Goal: Information Seeking & Learning: Understand process/instructions

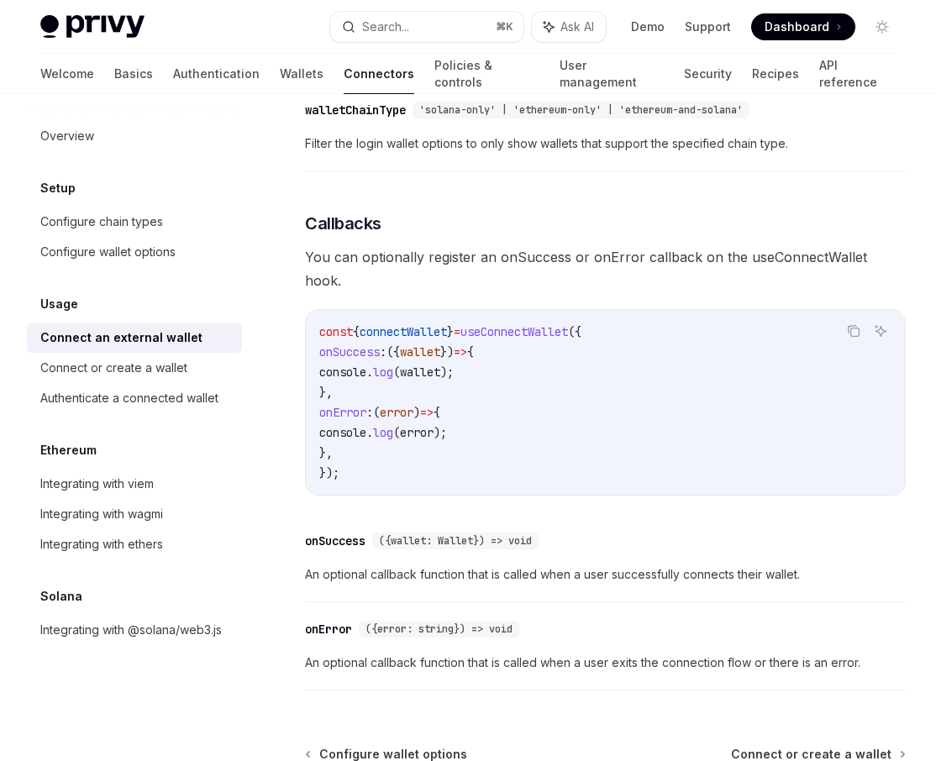
scroll to position [1084, 0]
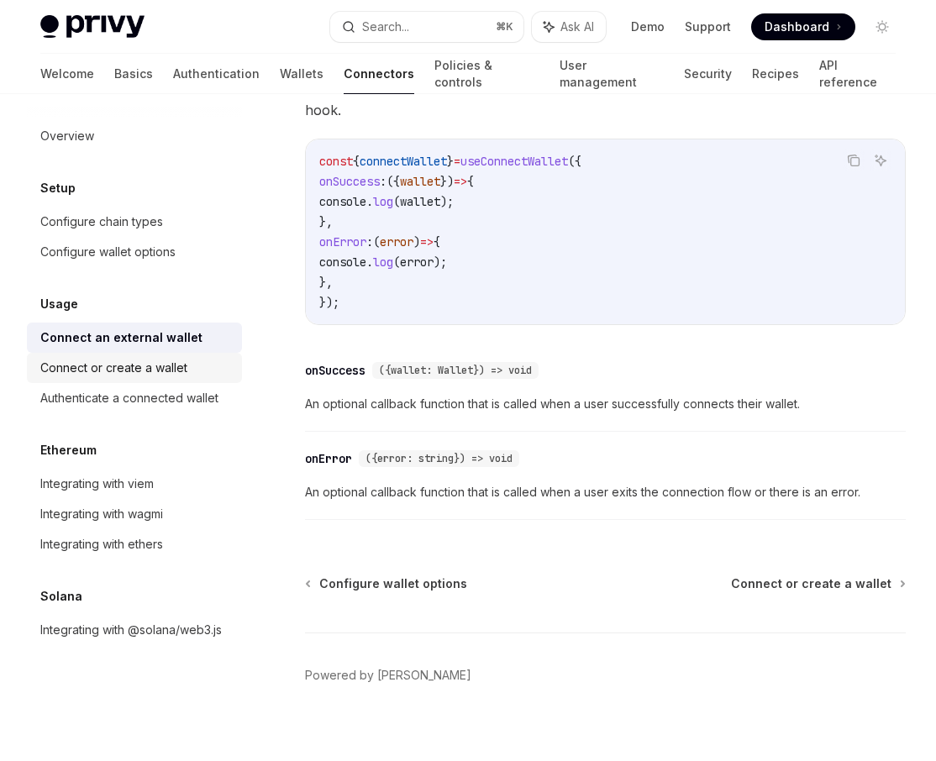
click at [155, 373] on div "Connect or create a wallet" at bounding box center [113, 368] width 147 height 20
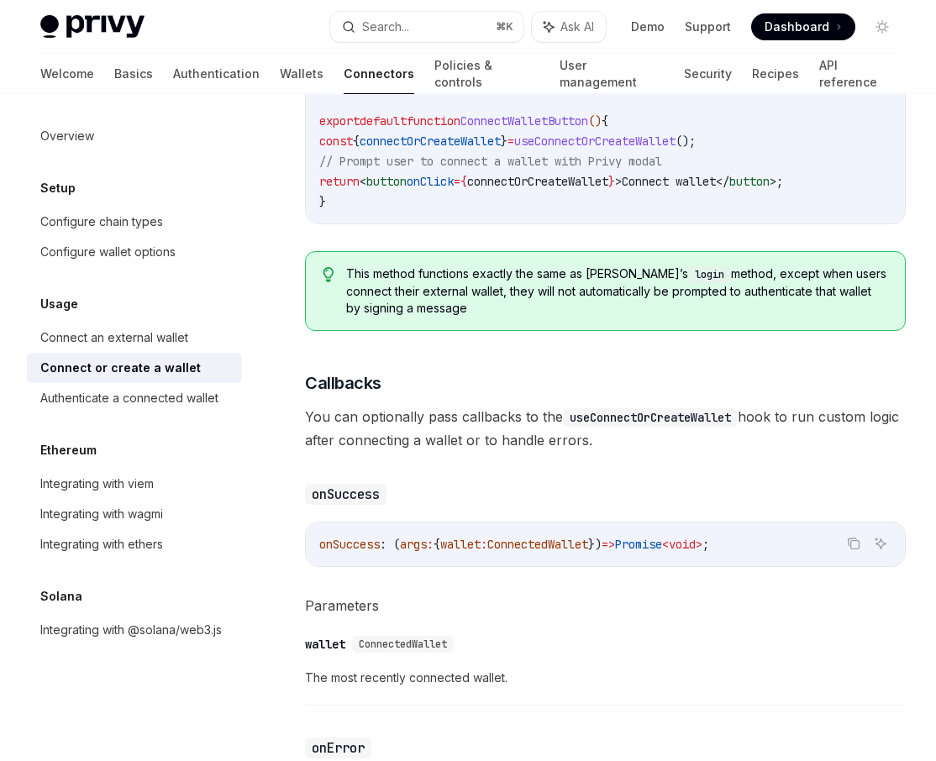
scroll to position [663, 0]
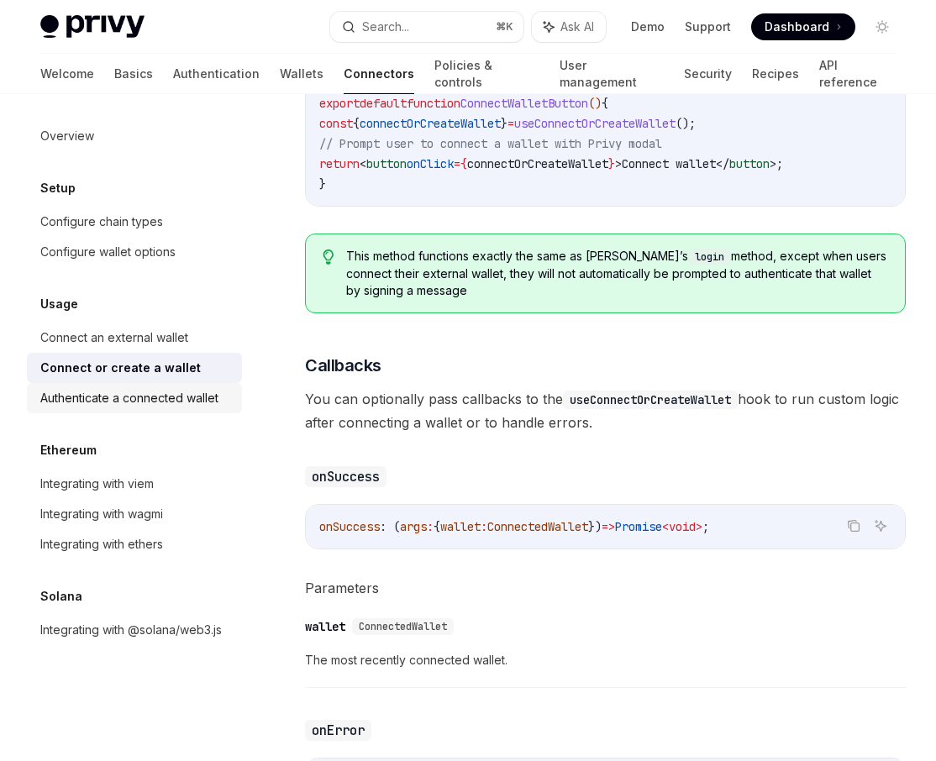
click at [113, 397] on div "Authenticate a connected wallet" at bounding box center [129, 398] width 178 height 20
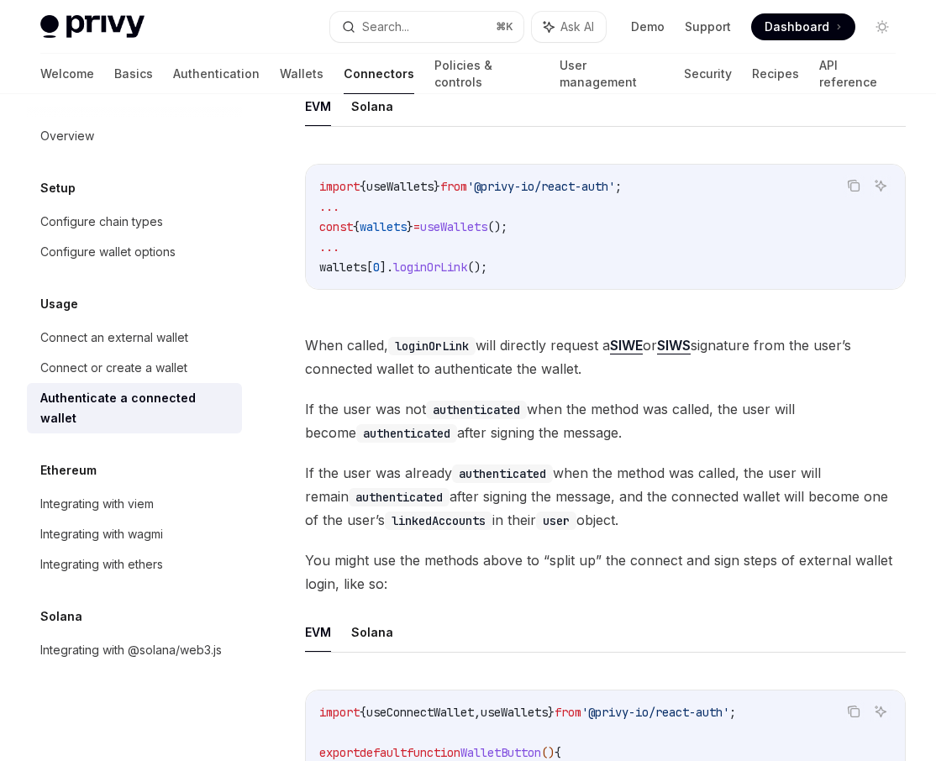
scroll to position [375, 0]
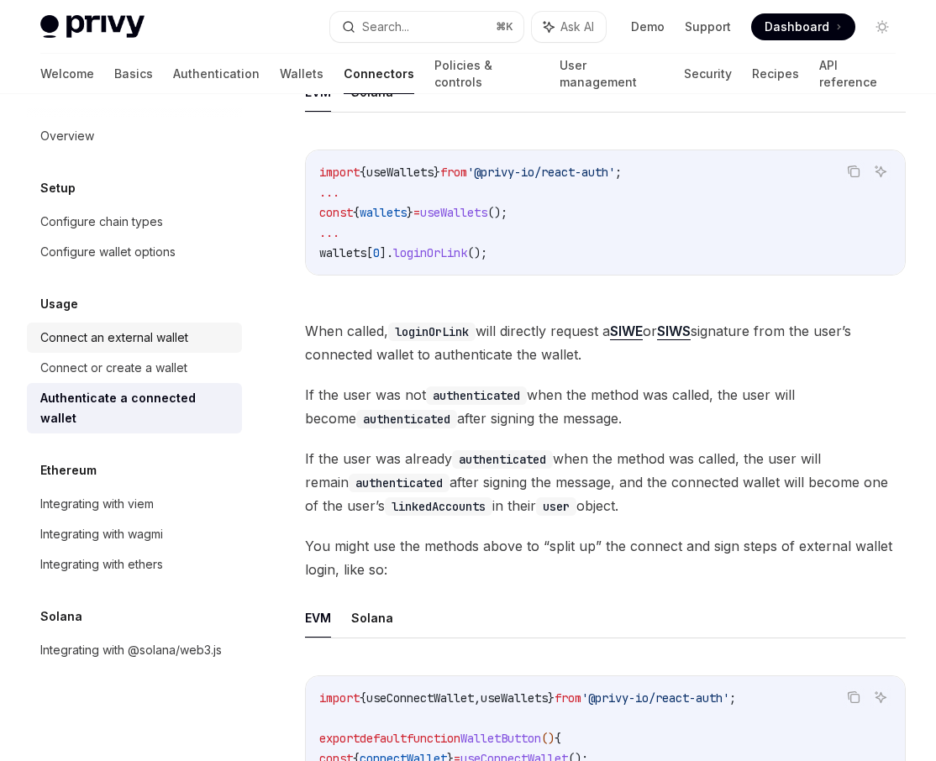
click at [83, 334] on div "Connect an external wallet" at bounding box center [114, 338] width 148 height 20
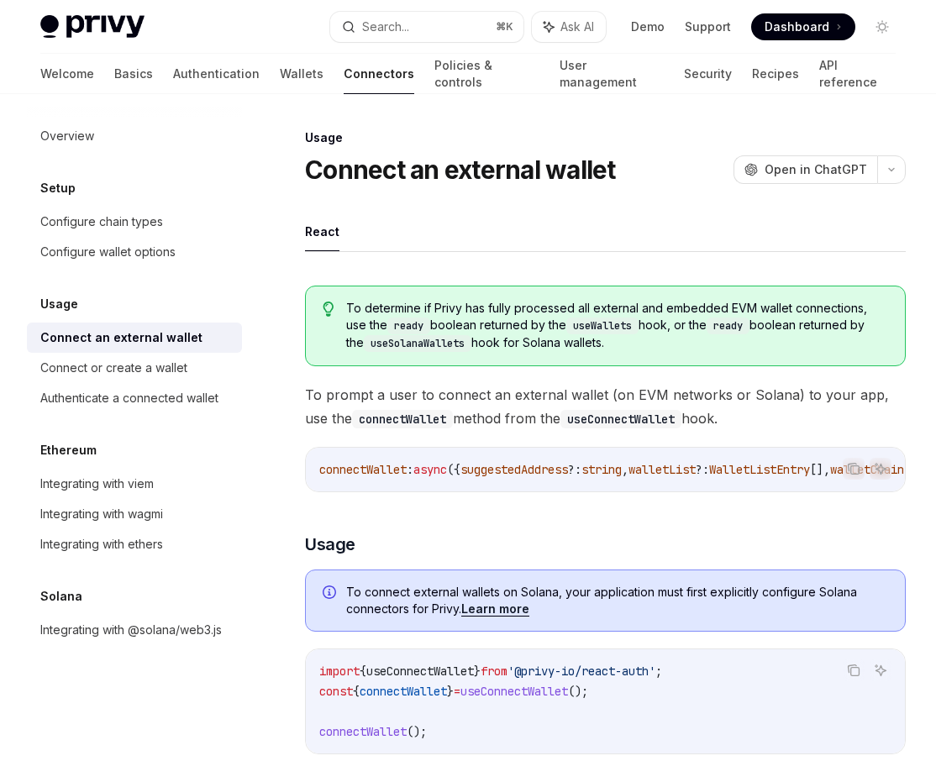
scroll to position [1, 0]
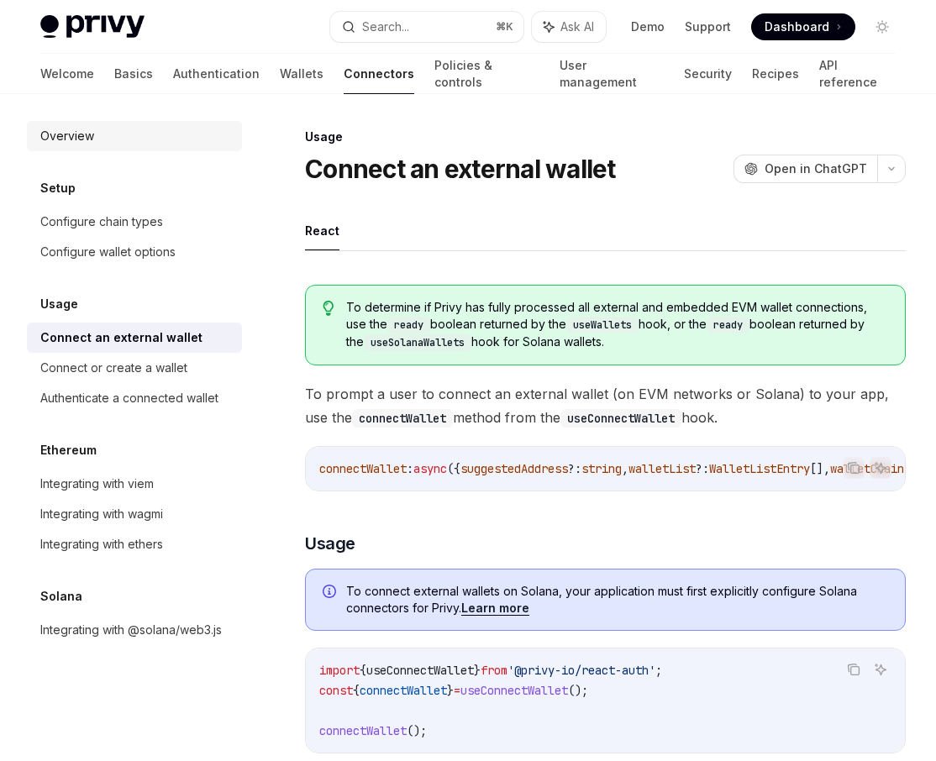
click at [103, 145] on div "Overview" at bounding box center [136, 136] width 192 height 20
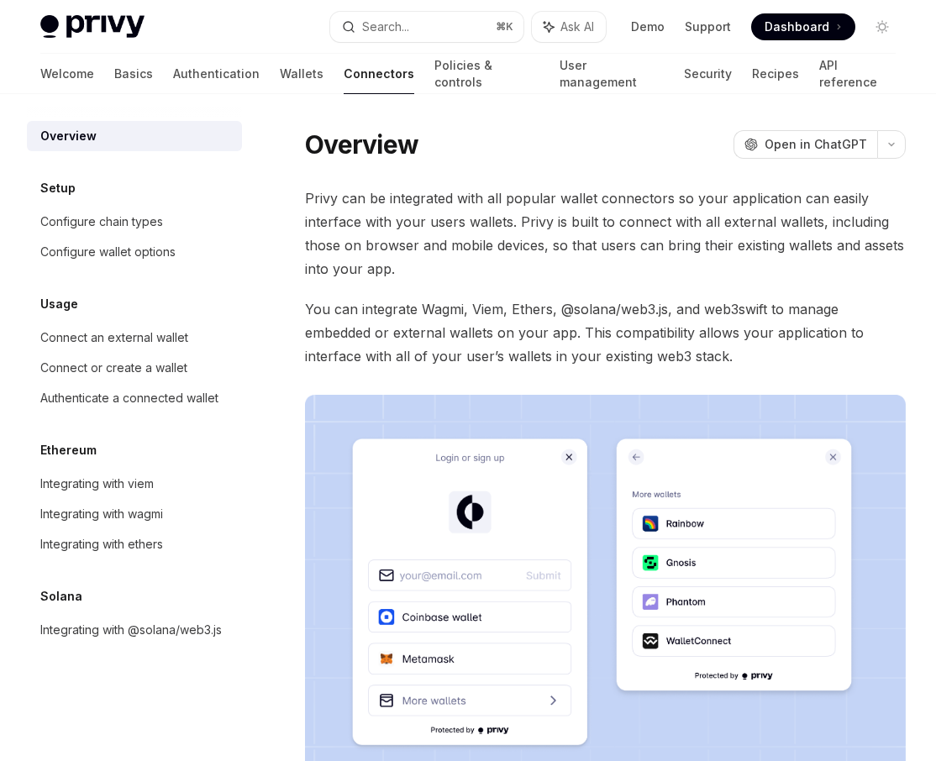
scroll to position [1, 0]
click at [524, 366] on span "You can integrate Wagmi, Viem, Ethers, @solana/web3.js, and web3swift to manage…" at bounding box center [605, 332] width 601 height 71
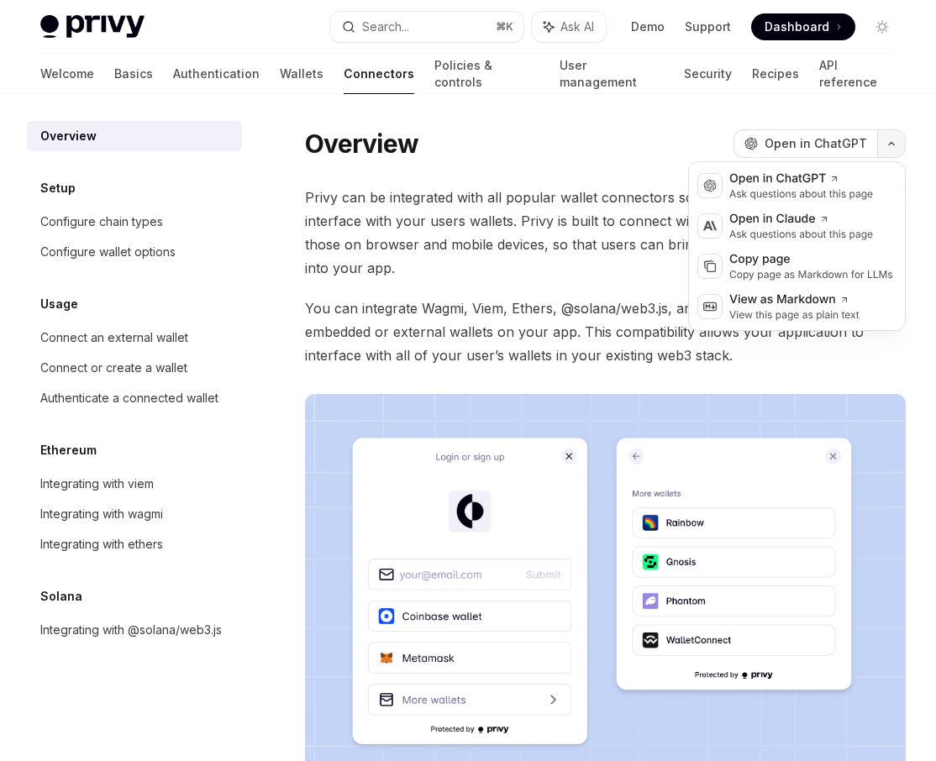
click at [896, 138] on button "button" at bounding box center [891, 143] width 29 height 29
click at [521, 154] on div "Overview OpenAI Open in ChatGPT" at bounding box center [605, 144] width 601 height 30
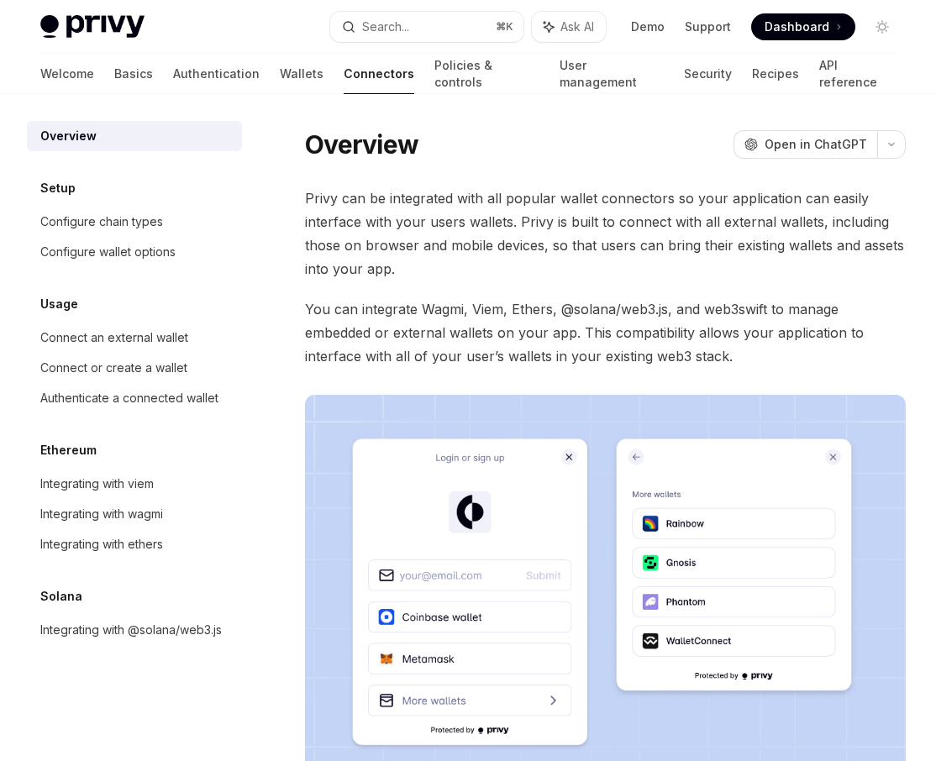
scroll to position [2, 0]
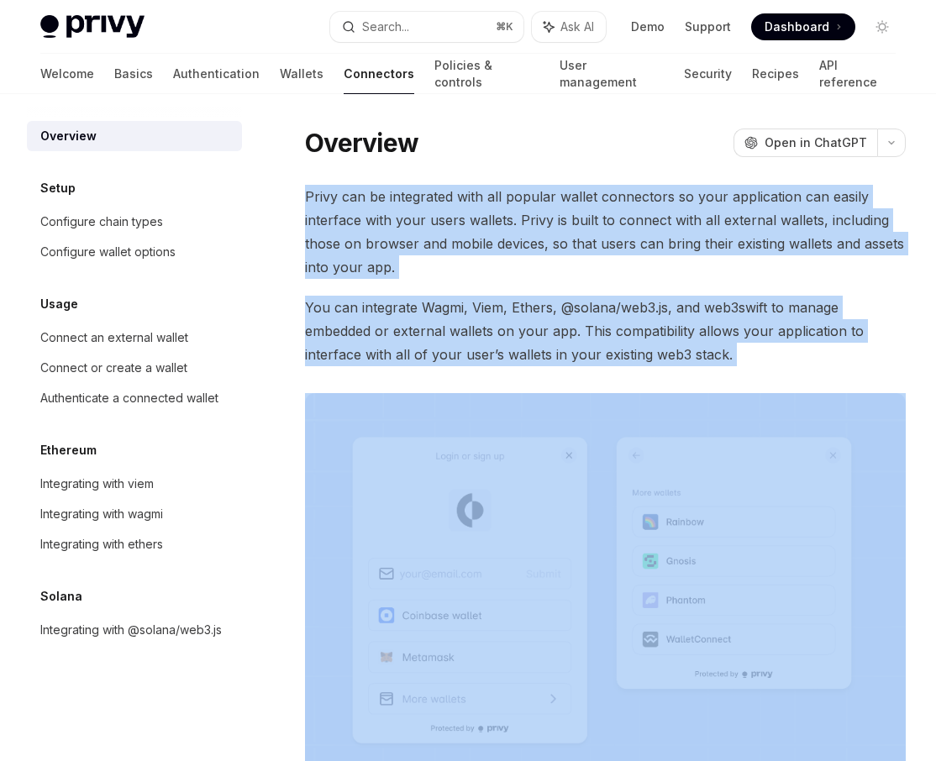
drag, startPoint x: 305, startPoint y: 199, endPoint x: 750, endPoint y: 367, distance: 475.3
click at [750, 367] on div "Privy can be integrated with all popular wallet connectors so your application …" at bounding box center [605, 504] width 601 height 638
copy div "Privy can be integrated with all popular wallet connectors so your application …"
click at [550, 265] on span "Privy can be integrated with all popular wallet connectors so your application …" at bounding box center [605, 232] width 601 height 94
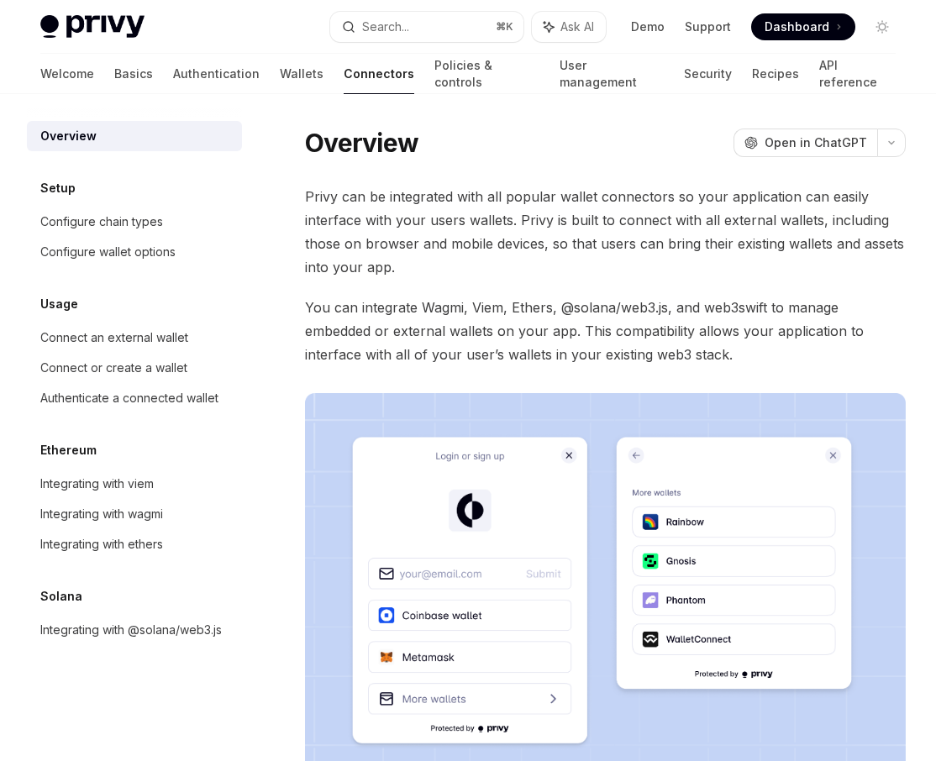
click at [550, 265] on span "Privy can be integrated with all popular wallet connectors so your application …" at bounding box center [605, 232] width 601 height 94
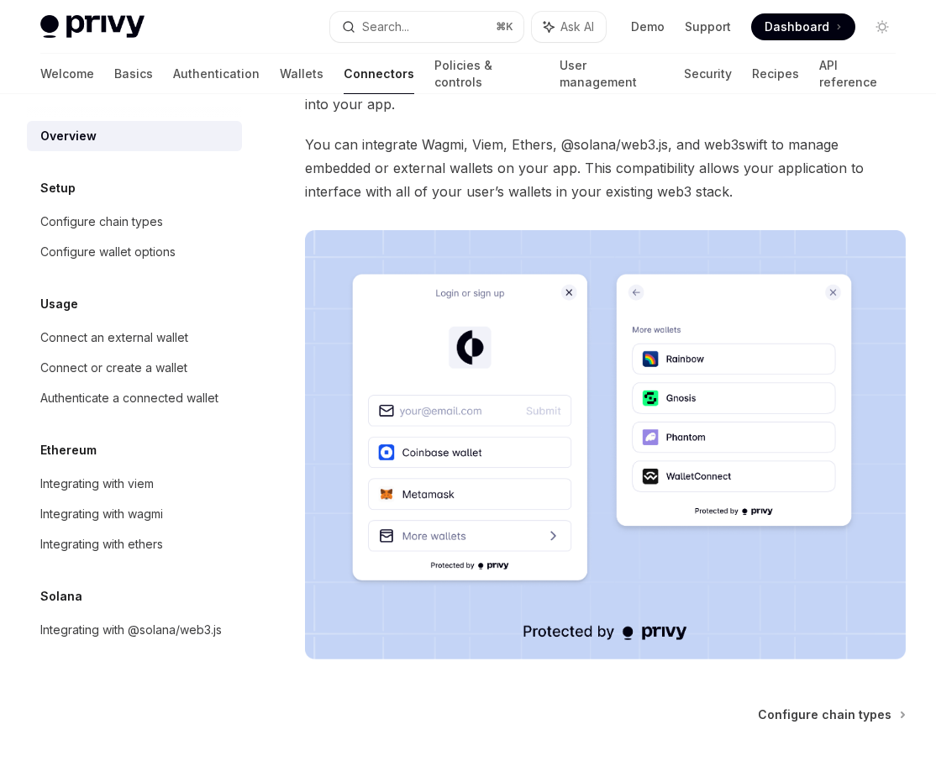
scroll to position [0, 0]
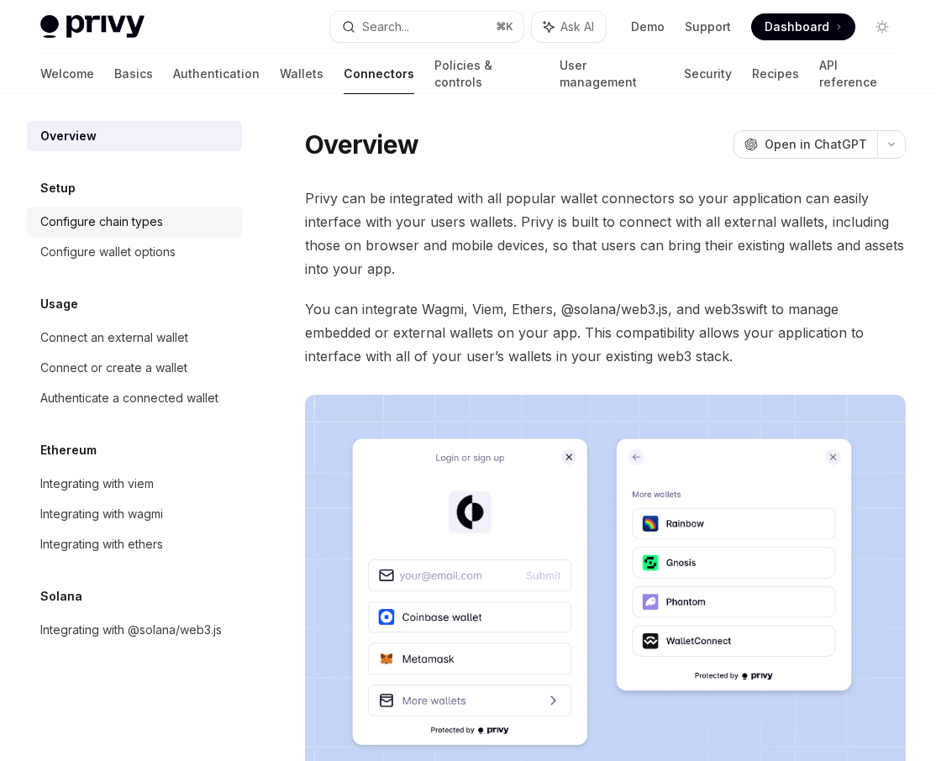
click at [128, 220] on div "Configure chain types" at bounding box center [101, 222] width 123 height 20
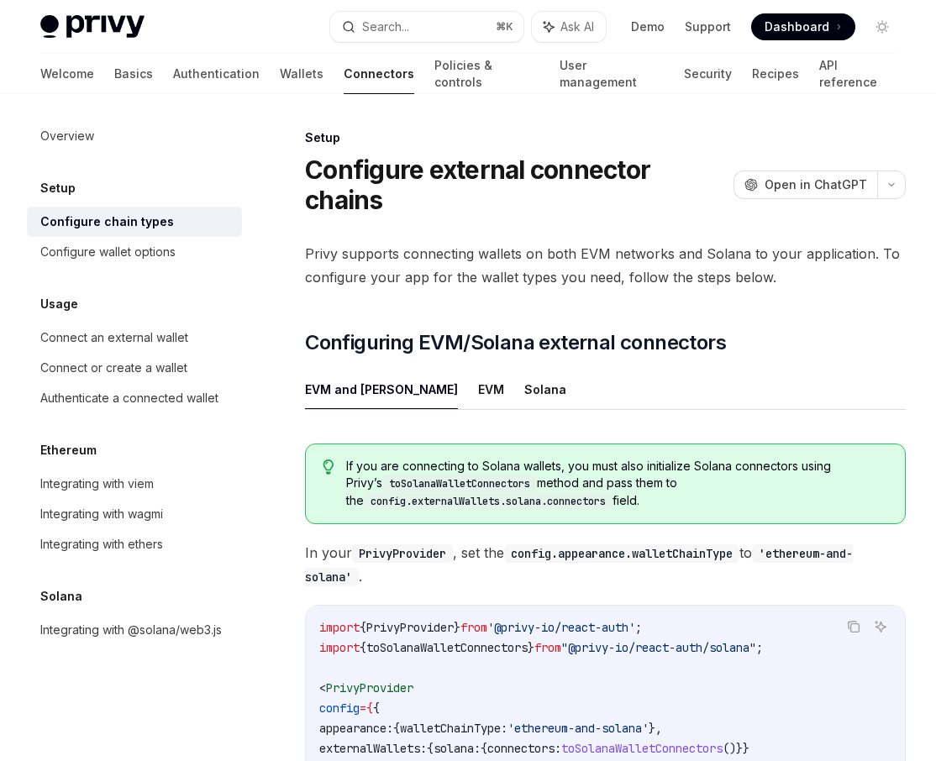
click at [573, 251] on span "Privy supports connecting wallets on both EVM networks and Solana to your appli…" at bounding box center [605, 265] width 601 height 47
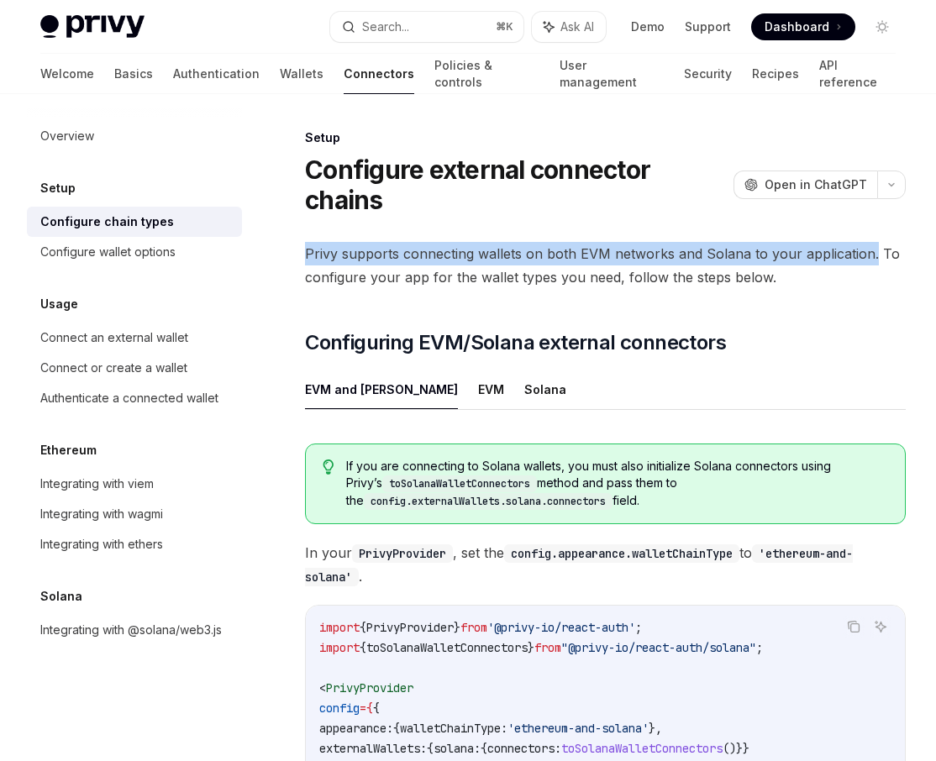
drag, startPoint x: 306, startPoint y: 253, endPoint x: 869, endPoint y: 257, distance: 563.1
click at [869, 257] on span "Privy supports connecting wallets on both EVM networks and Solana to your appli…" at bounding box center [605, 265] width 601 height 47
copy span "Privy supports connecting wallets on both EVM networks and Solana to your appli…"
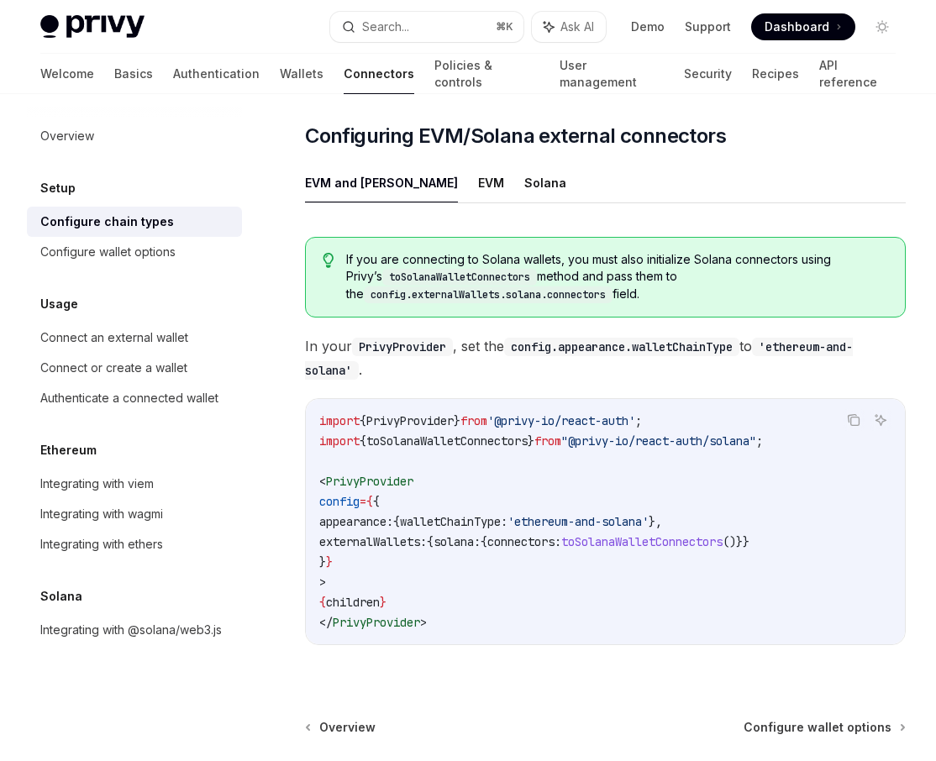
scroll to position [113, 0]
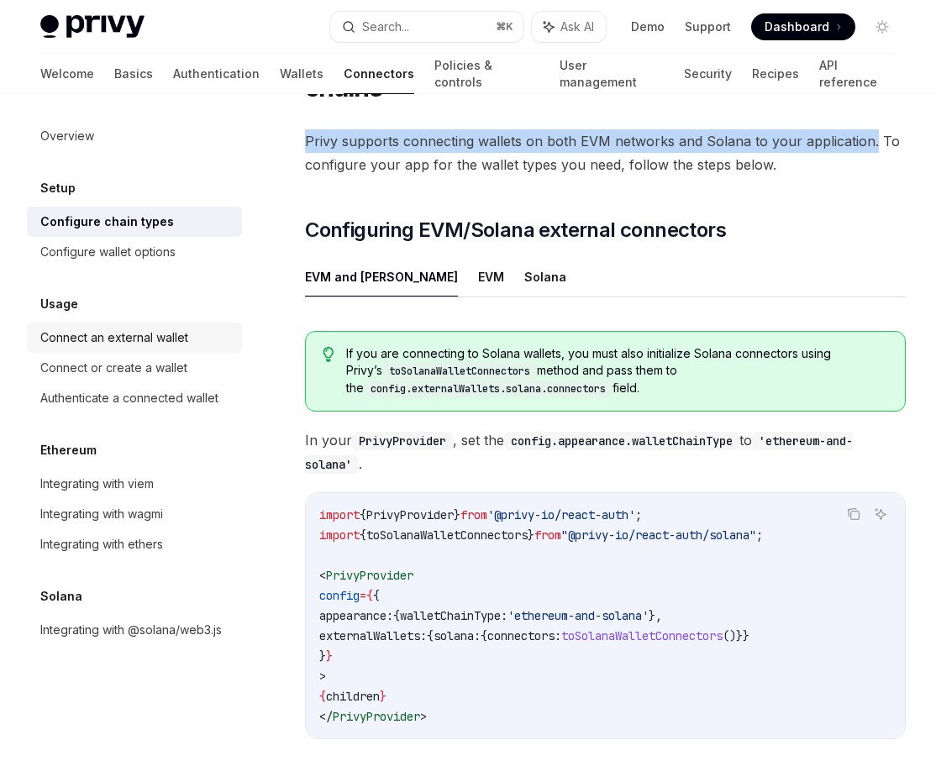
click at [112, 333] on div "Connect an external wallet" at bounding box center [114, 338] width 148 height 20
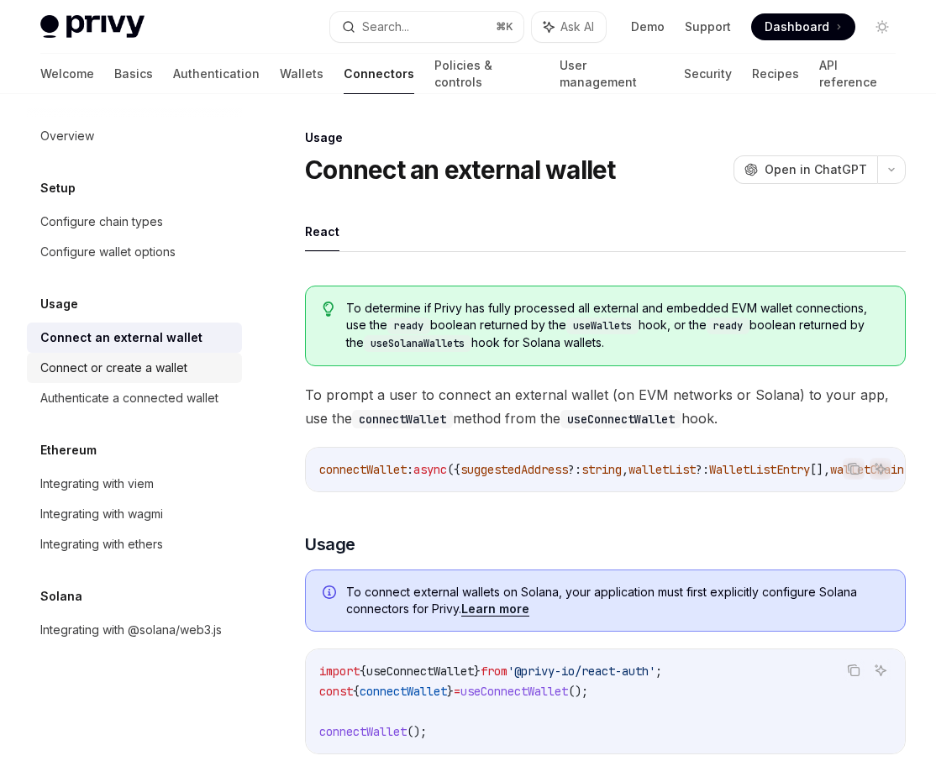
click at [115, 364] on div "Connect or create a wallet" at bounding box center [113, 368] width 147 height 20
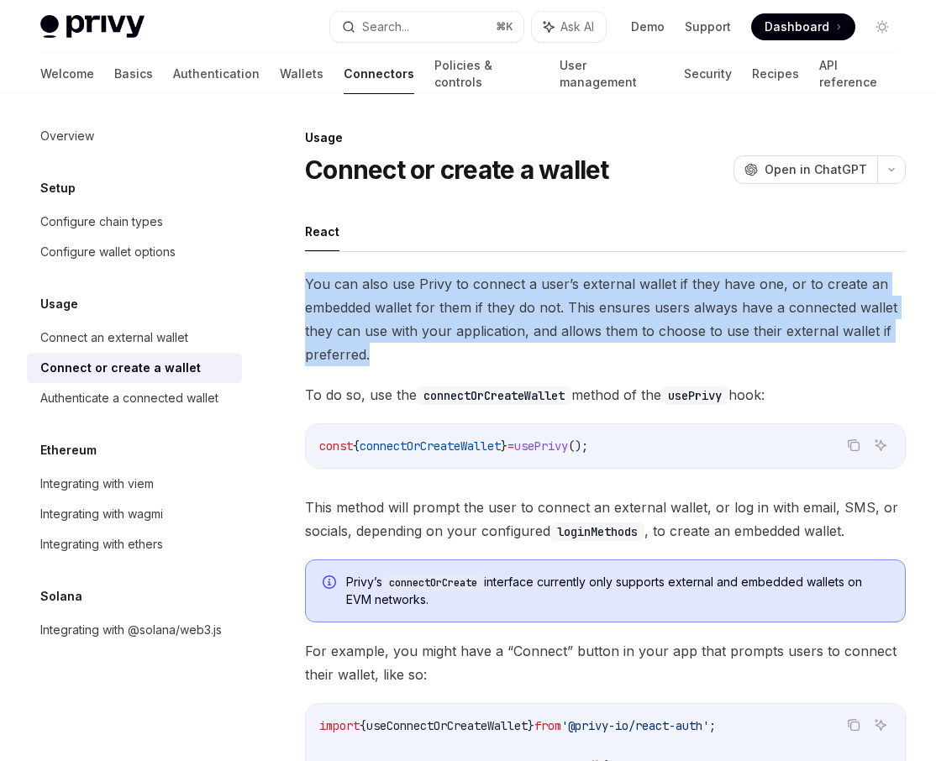
drag, startPoint x: 306, startPoint y: 282, endPoint x: 392, endPoint y: 346, distance: 107.6
click at [392, 346] on span "You can also use Privy to connect a user’s external wallet if they have one, or…" at bounding box center [605, 319] width 601 height 94
copy span "You can also use Privy to connect a user’s external wallet if they have one, or…"
click at [134, 345] on div "Connect an external wallet" at bounding box center [114, 338] width 148 height 20
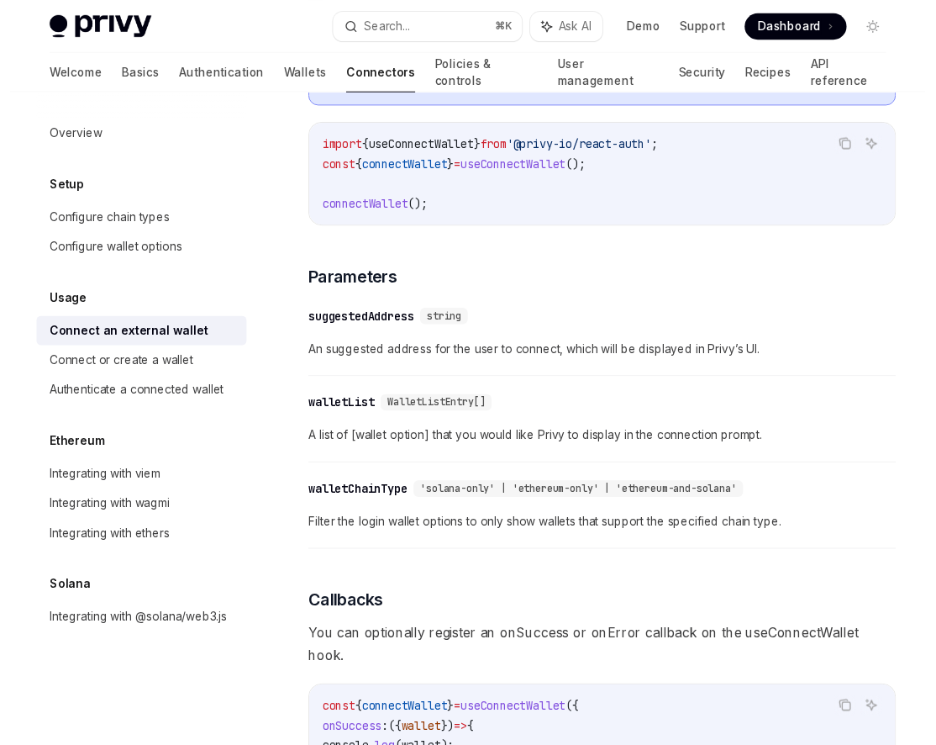
scroll to position [525, 0]
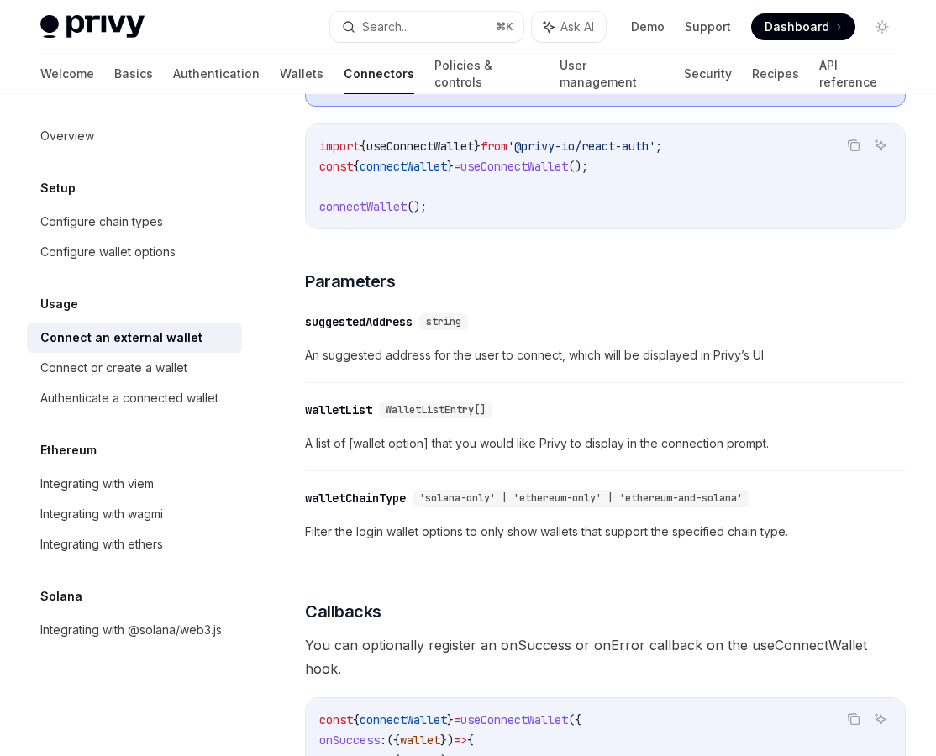
type textarea "*"
